Goal: Information Seeking & Learning: Understand process/instructions

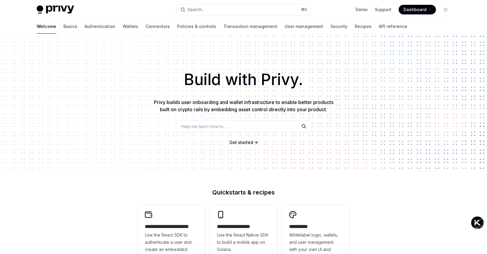
type textarea "*"
click at [249, 141] on span "Get started" at bounding box center [242, 142] width 24 height 5
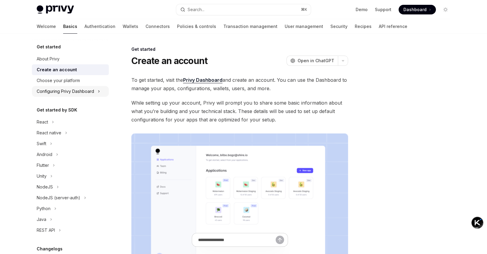
click at [102, 94] on div "Configuring Privy Dashboard" at bounding box center [70, 91] width 77 height 11
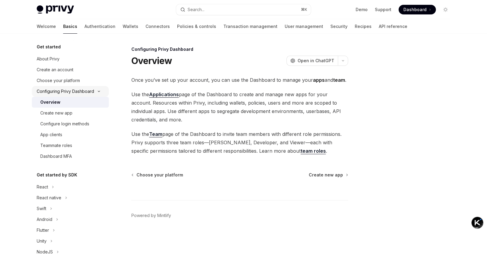
click at [101, 92] on icon at bounding box center [98, 91] width 7 height 2
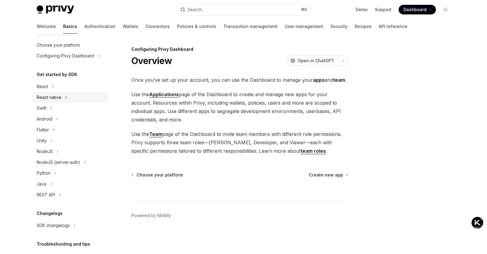
scroll to position [20, 0]
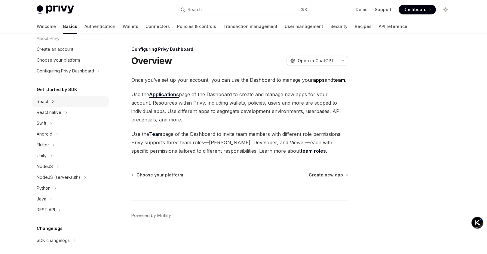
click at [57, 103] on div "React" at bounding box center [70, 101] width 77 height 11
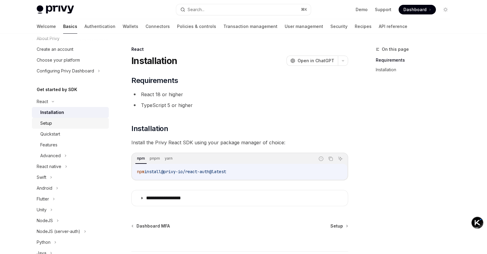
scroll to position [46, 0]
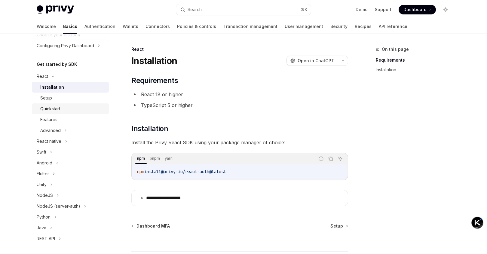
click at [64, 107] on div "Quickstart" at bounding box center [72, 108] width 65 height 7
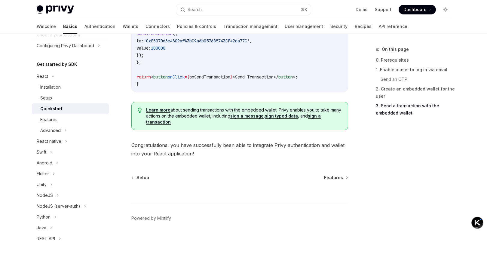
scroll to position [628, 0]
click at [65, 129] on icon at bounding box center [65, 130] width 2 height 7
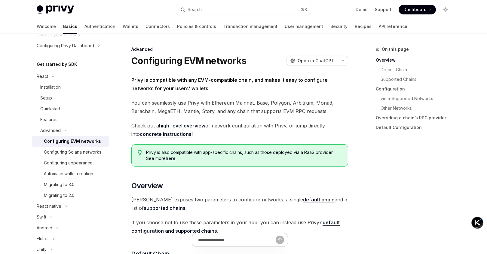
click at [91, 142] on div "Configuring EVM networks" at bounding box center [72, 141] width 57 height 7
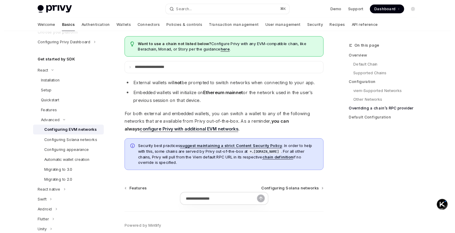
scroll to position [1569, 0]
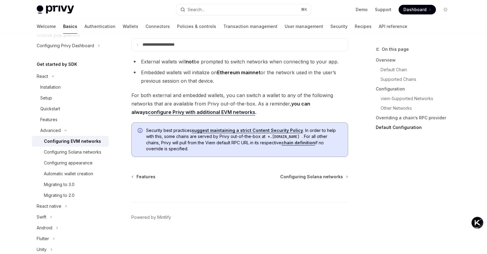
type textarea "*"
